Goal: Consume media (video, audio)

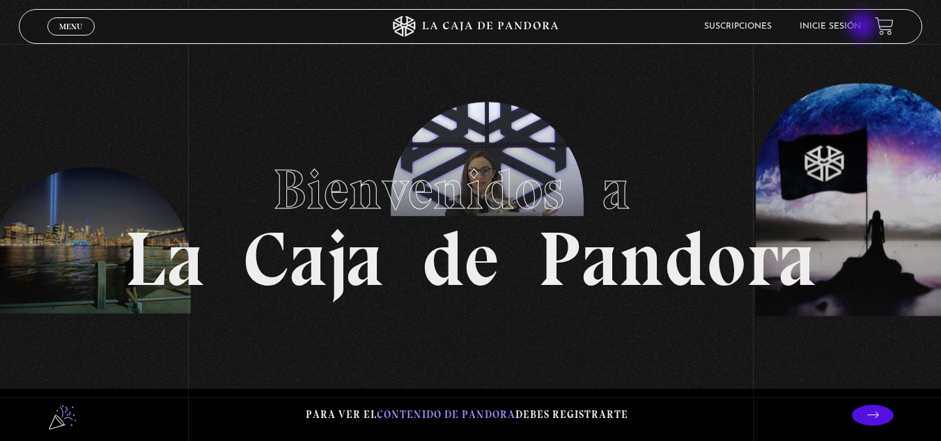
click at [861, 27] on link "Inicie sesión" at bounding box center [830, 26] width 61 height 8
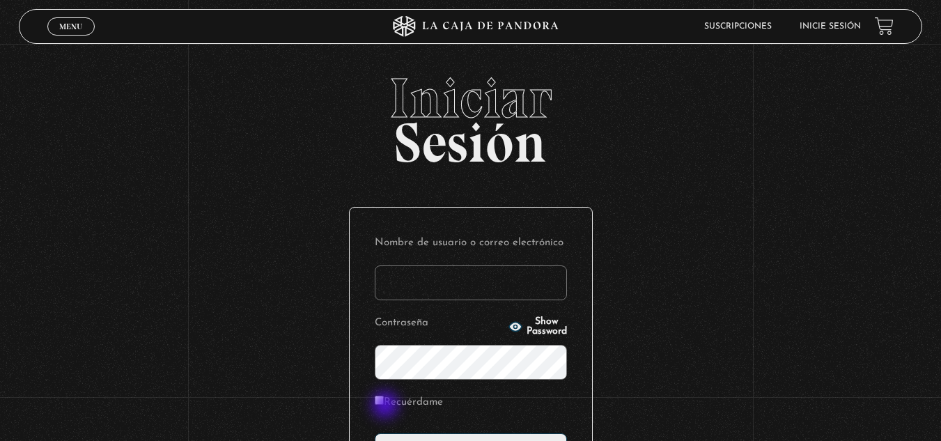
type input "[EMAIL_ADDRESS][DOMAIN_NAME]"
click at [384, 400] on input "Recuérdame" at bounding box center [379, 400] width 9 height 9
checkbox input "true"
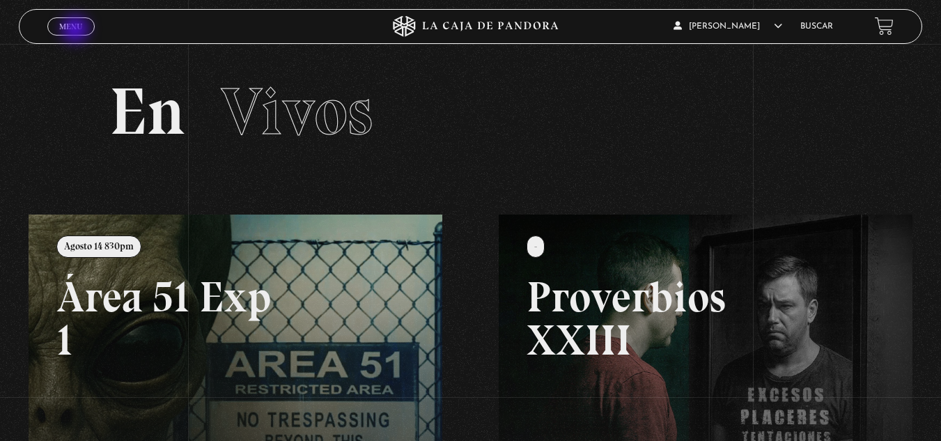
click at [77, 31] on span "Menu" at bounding box center [70, 26] width 23 height 8
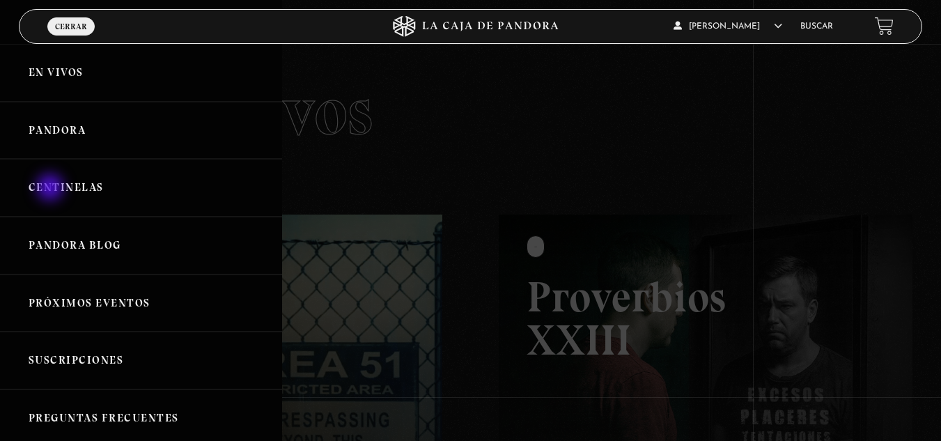
click at [52, 189] on link "Centinelas" at bounding box center [141, 188] width 282 height 58
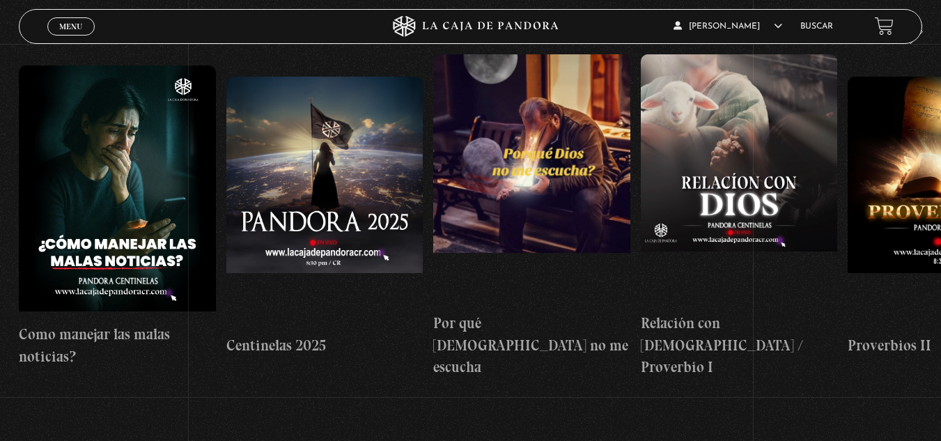
scroll to position [195, 0]
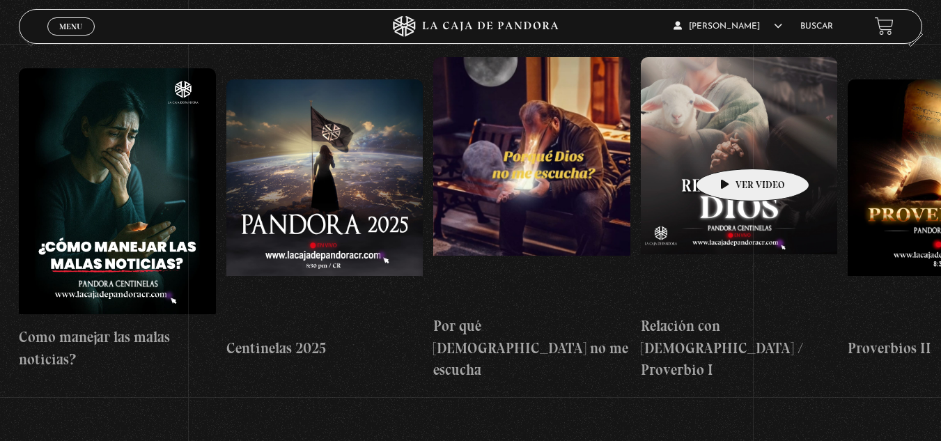
click at [731, 148] on figure at bounding box center [739, 182] width 197 height 251
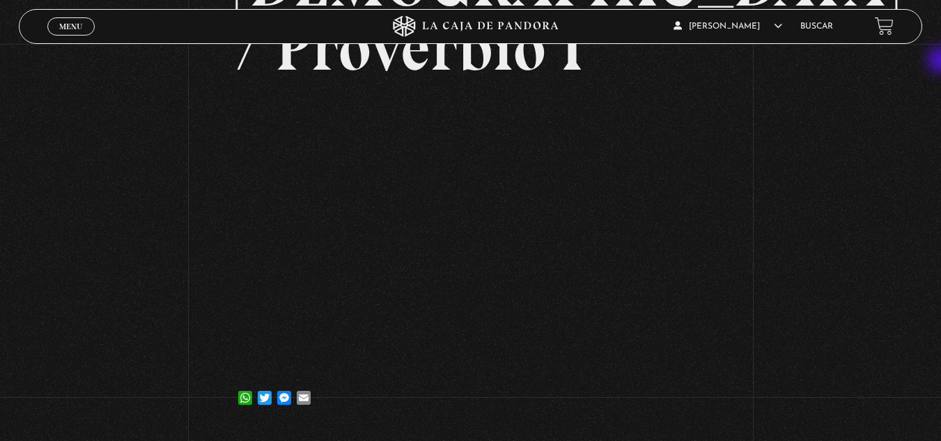
scroll to position [224, 0]
